Goal: Check status: Check status

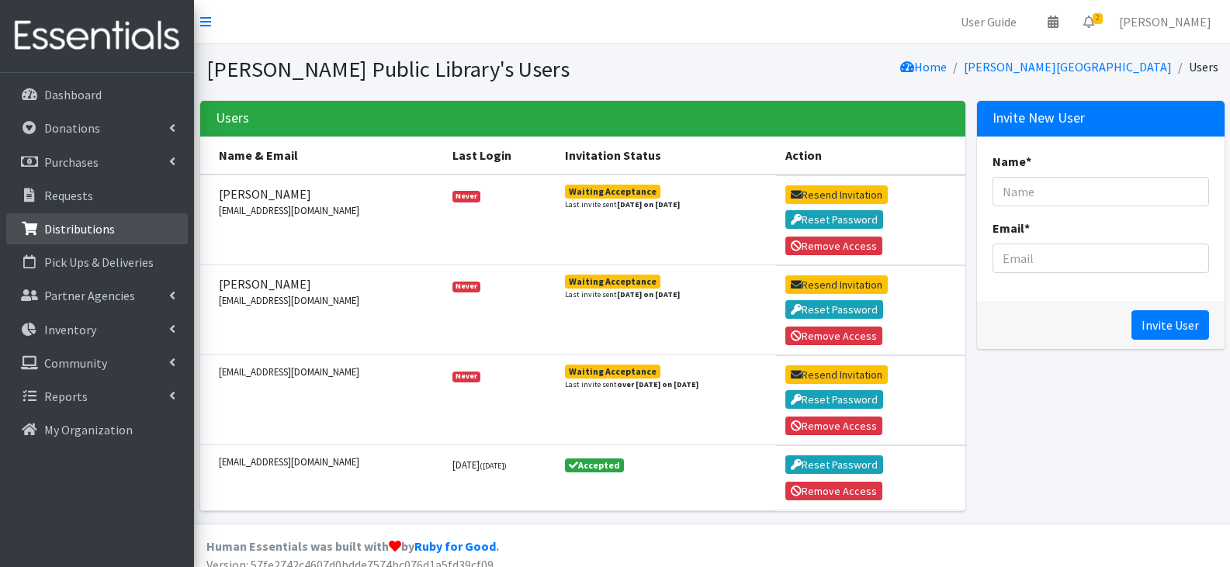
click at [105, 223] on p "Distributions" at bounding box center [79, 229] width 71 height 16
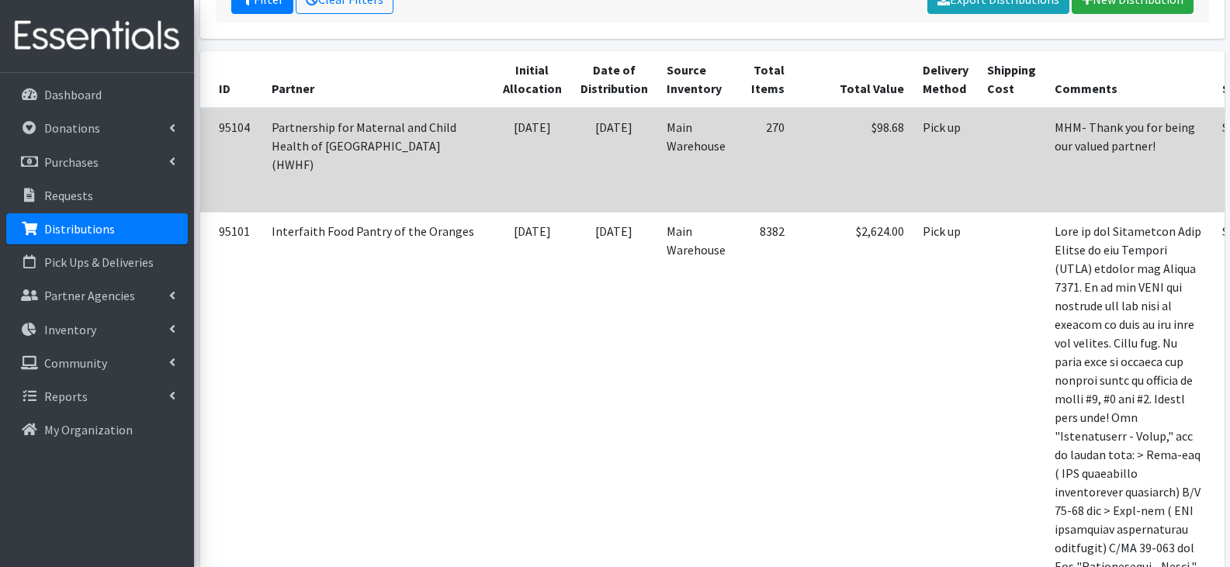
scroll to position [155, 0]
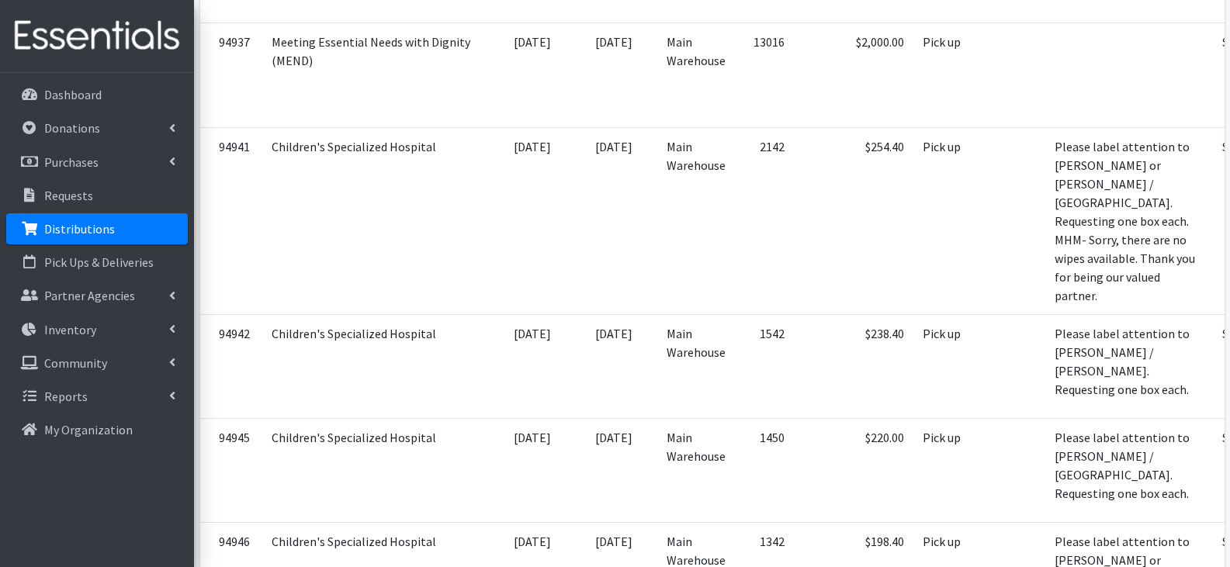
scroll to position [3181, 0]
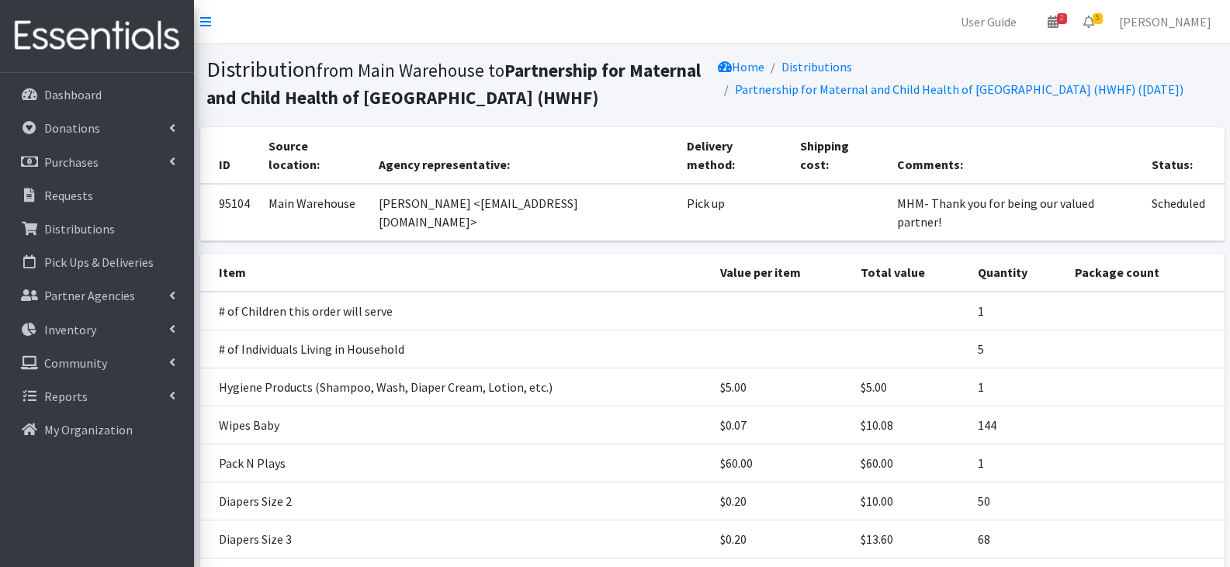
scroll to position [78, 0]
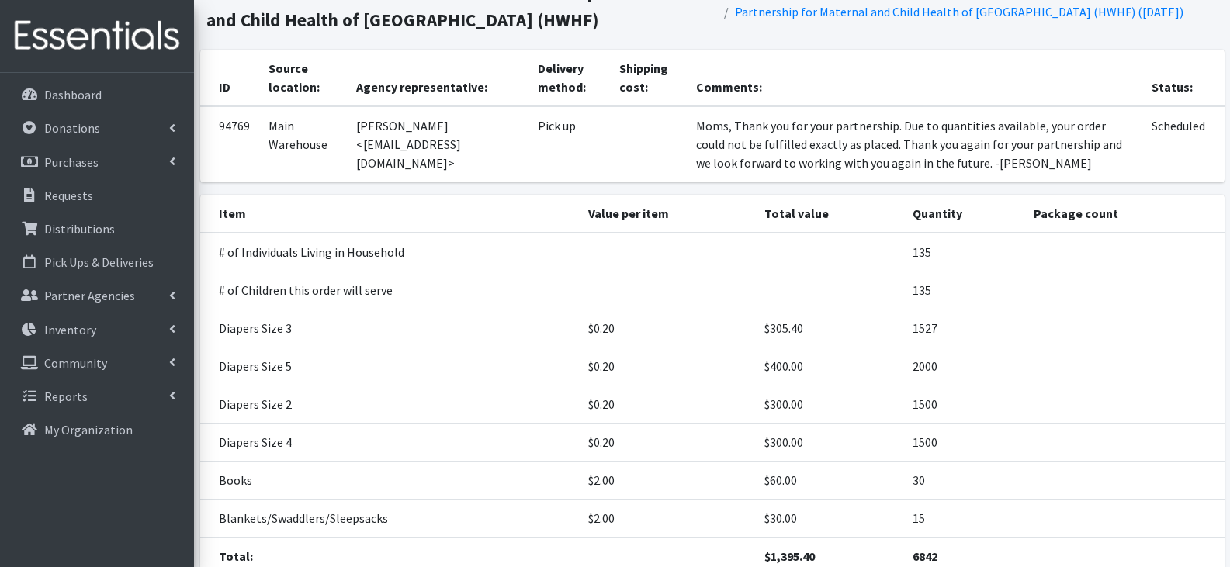
scroll to position [155, 0]
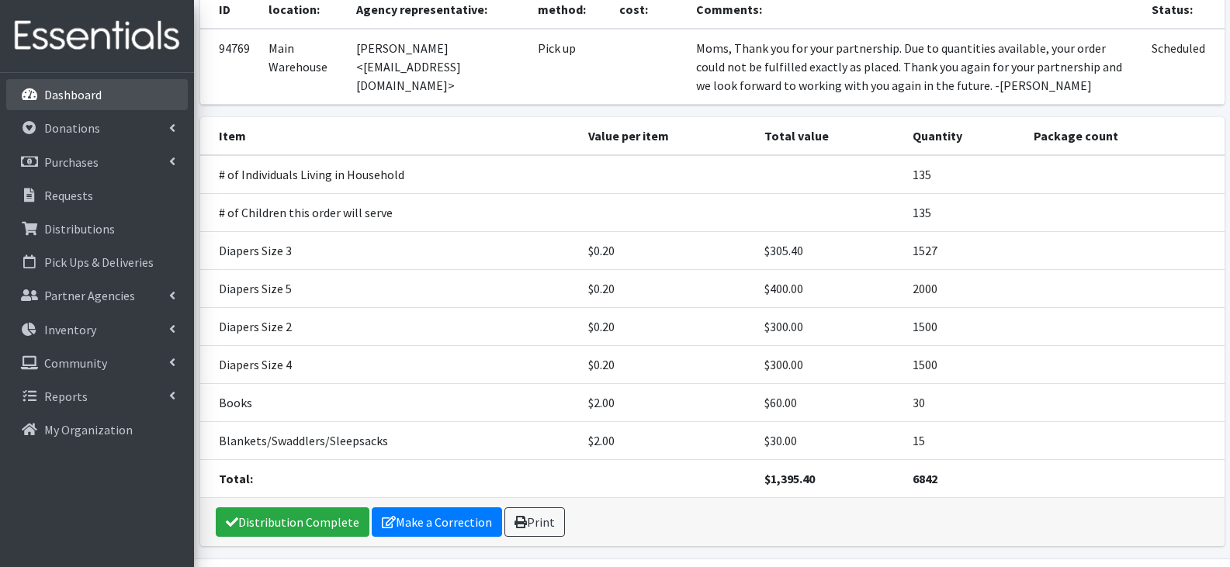
click at [85, 99] on p "Dashboard" at bounding box center [72, 95] width 57 height 16
